Goal: Obtain resource: Download file/media

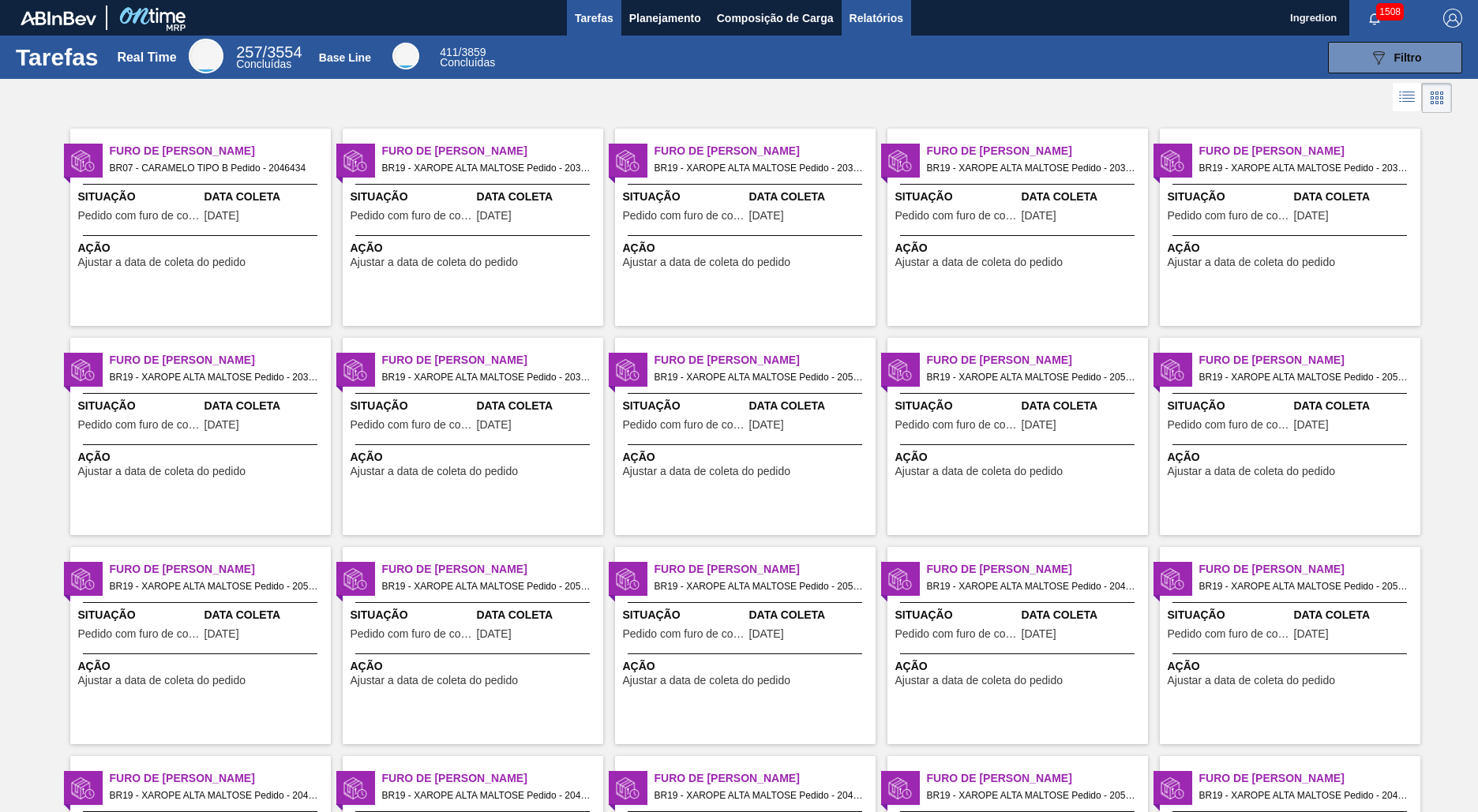
click at [875, 18] on span "Relatórios" at bounding box center [876, 18] width 54 height 19
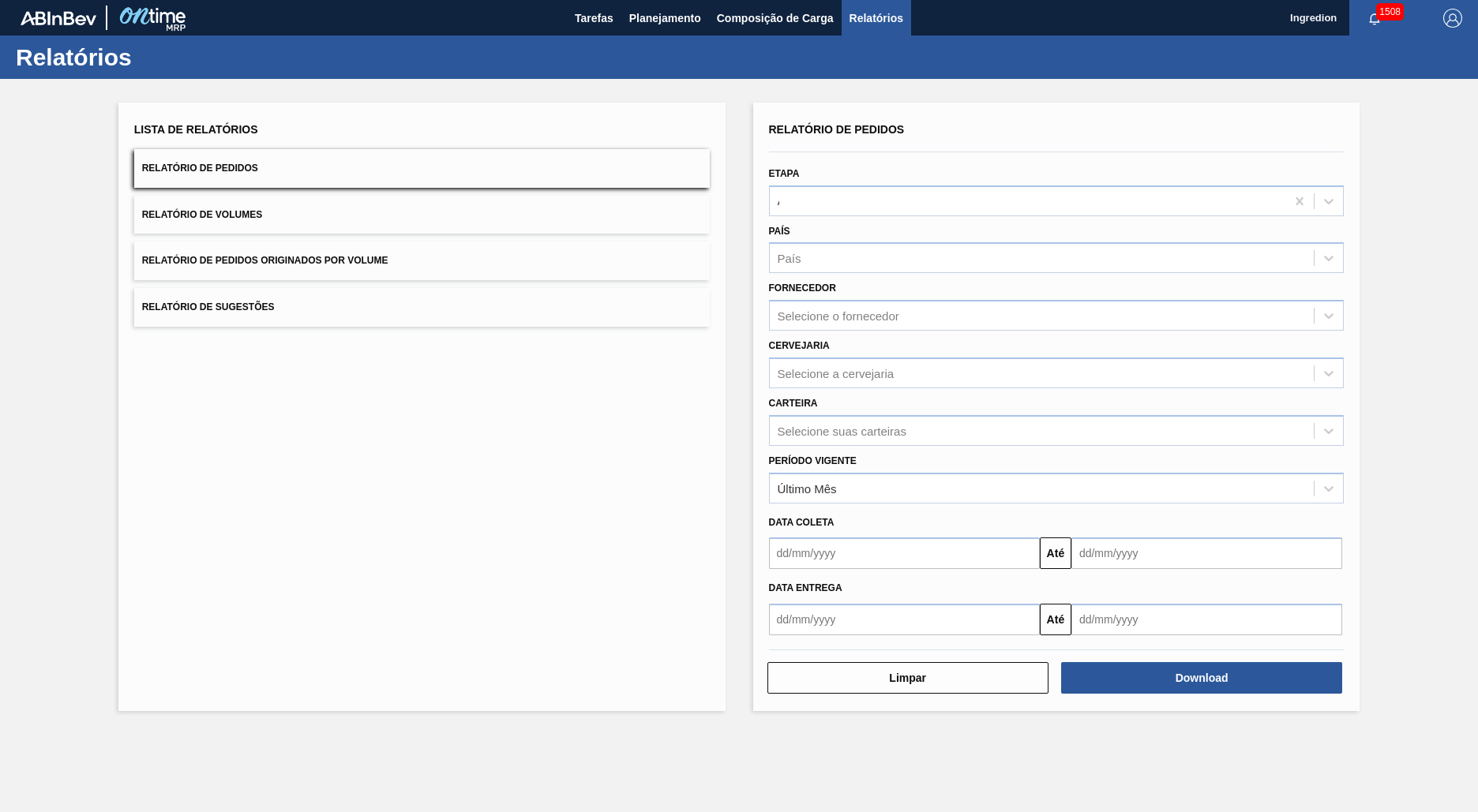
type input "Aguardando Faturamento"
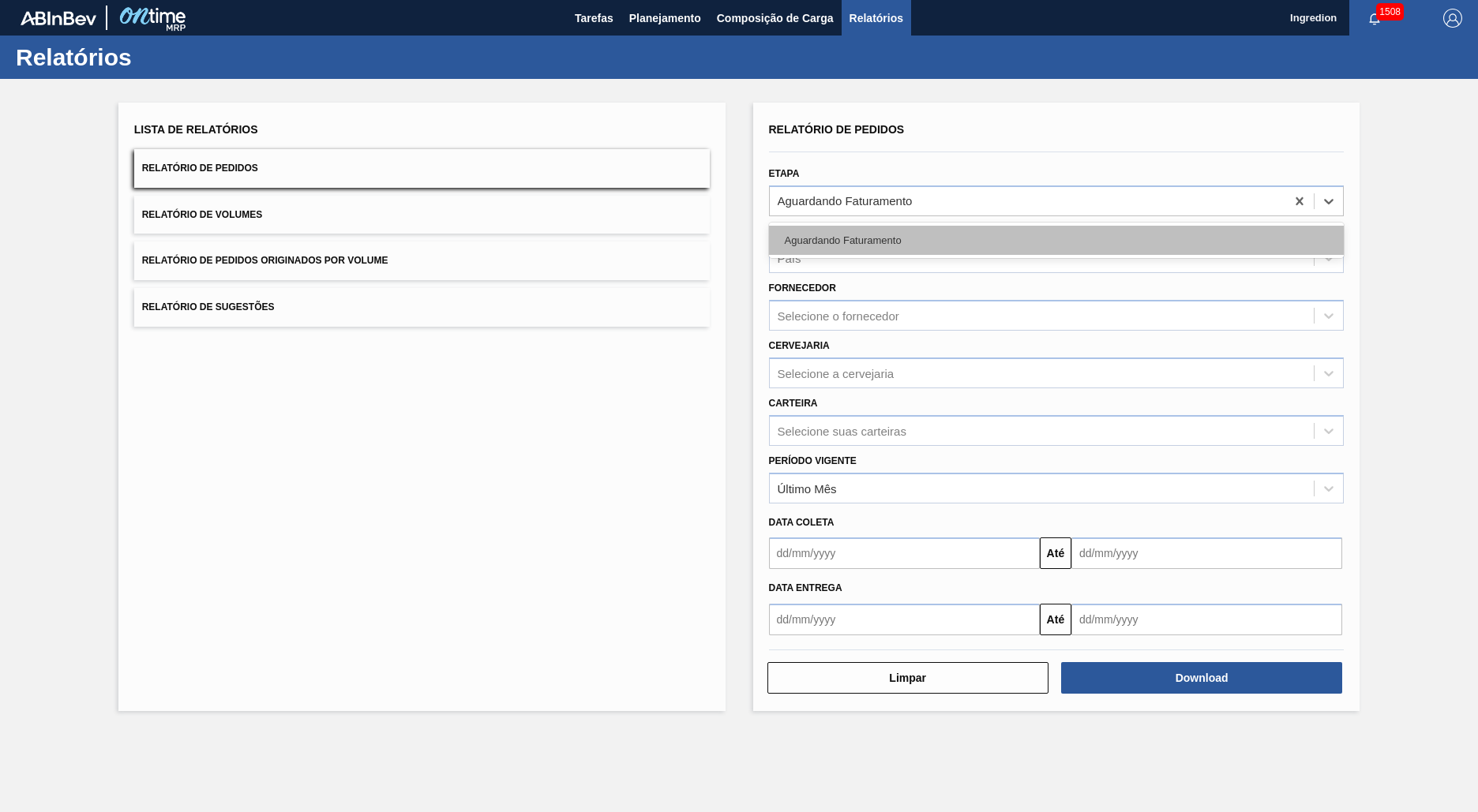
click at [1056, 240] on div "Aguardando Faturamento" at bounding box center [1057, 241] width 575 height 29
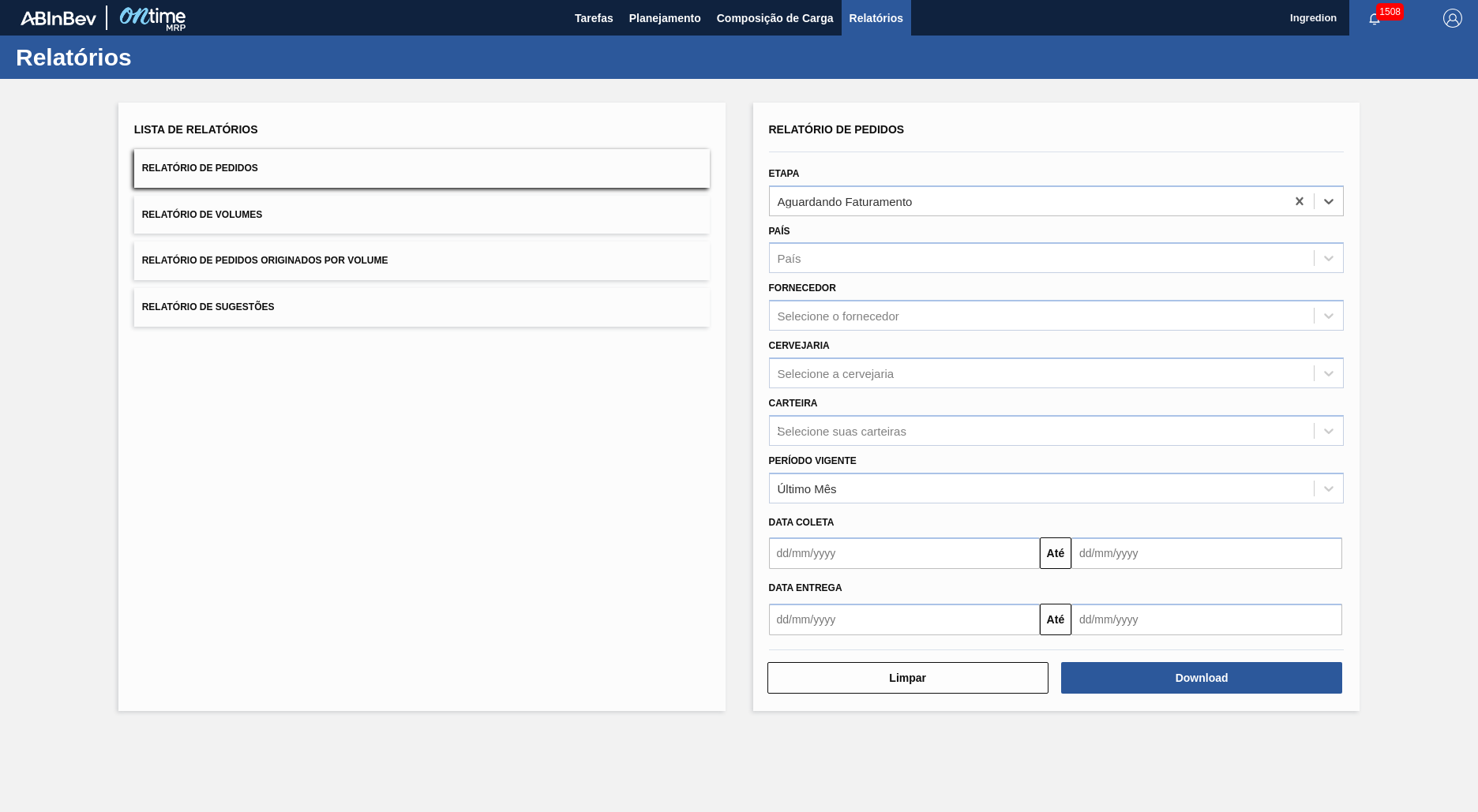
type input "Xarope"
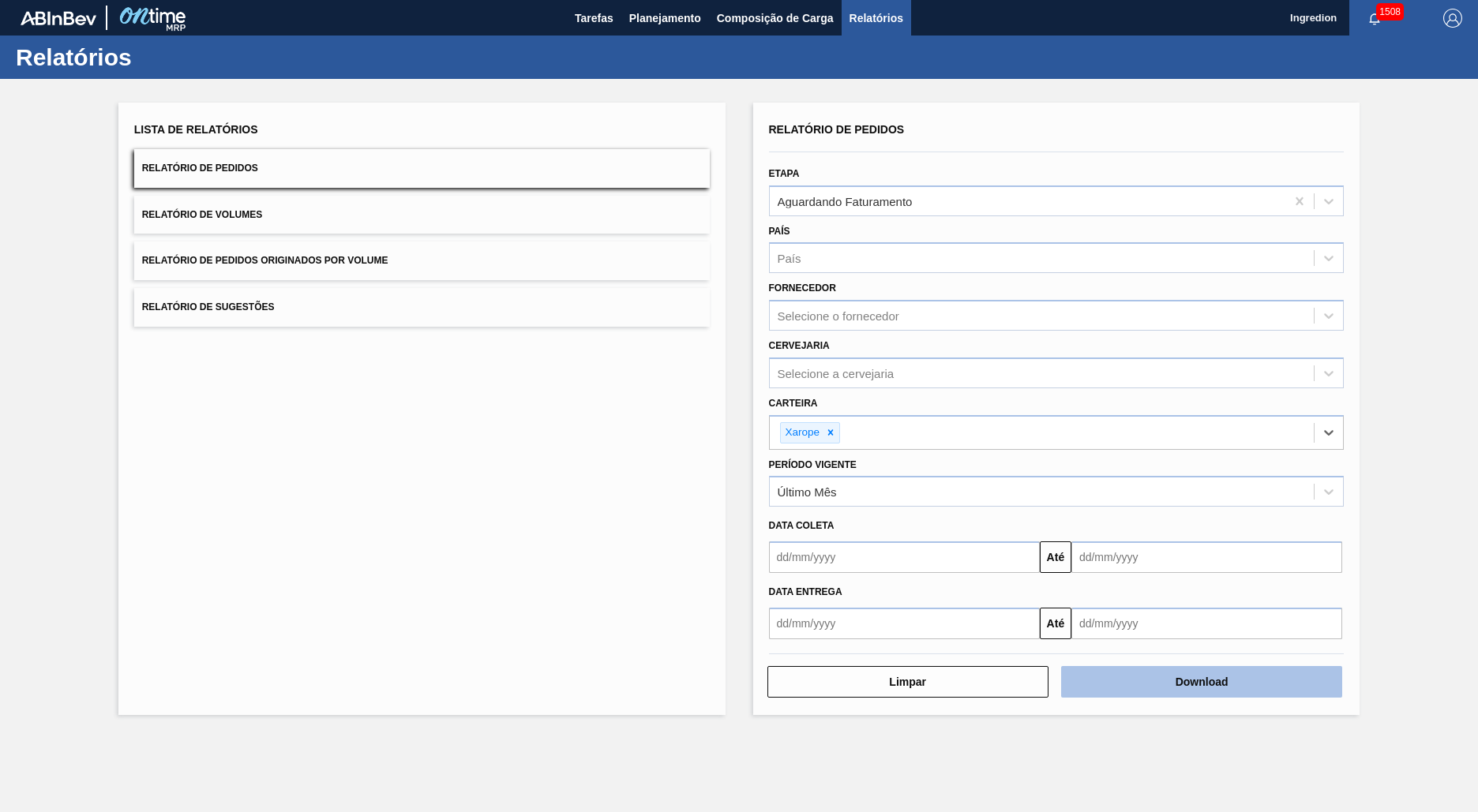
click at [1201, 681] on button "Download" at bounding box center [1201, 681] width 281 height 31
